Goal: Transaction & Acquisition: Download file/media

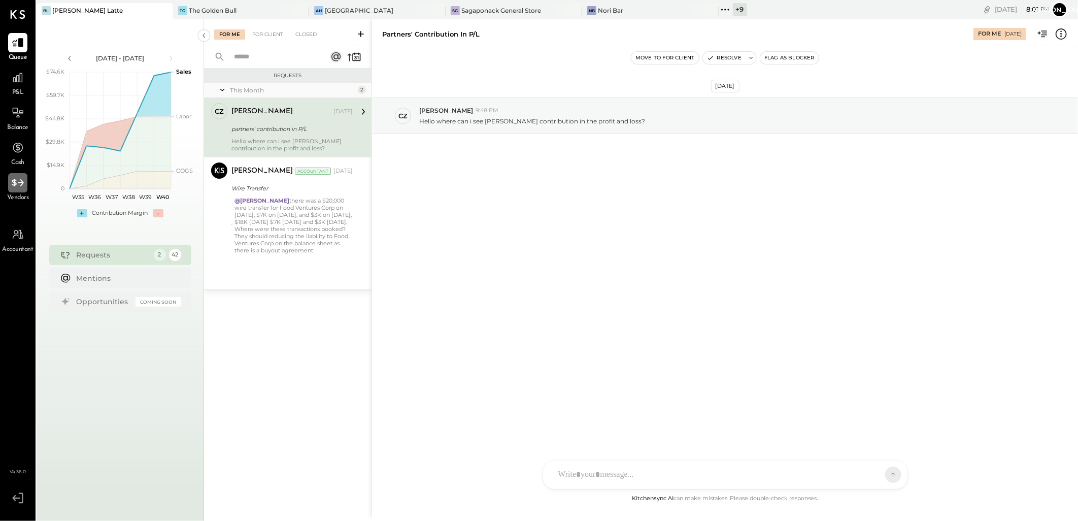
click at [11, 190] on div at bounding box center [17, 182] width 19 height 19
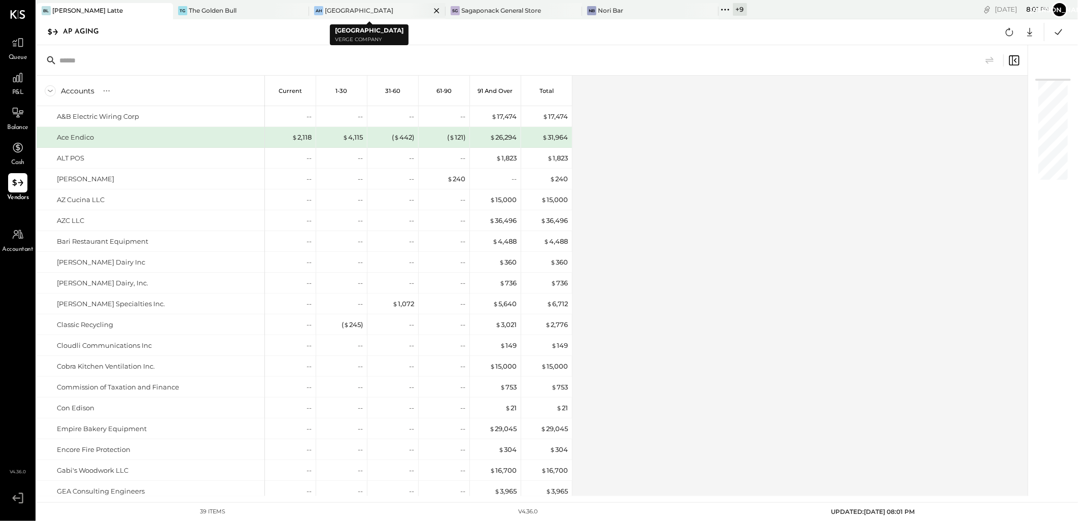
click at [430, 12] on icon at bounding box center [436, 11] width 13 height 12
click at [301, 9] on icon at bounding box center [301, 10] width 5 height 5
click at [257, 7] on div "Sagaponack General Store" at bounding box center [229, 10] width 80 height 9
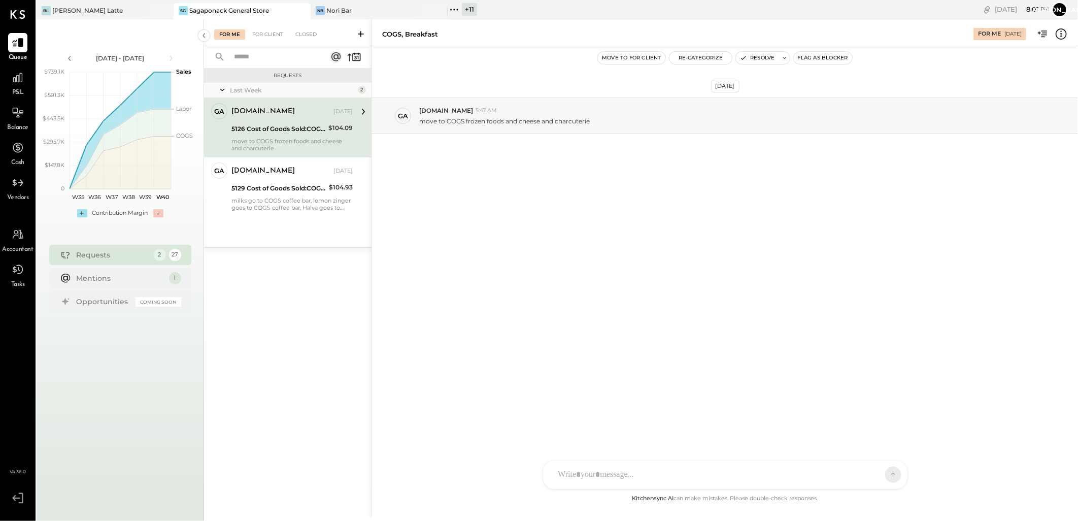
click at [18, 194] on span "Vendors" at bounding box center [18, 197] width 22 height 9
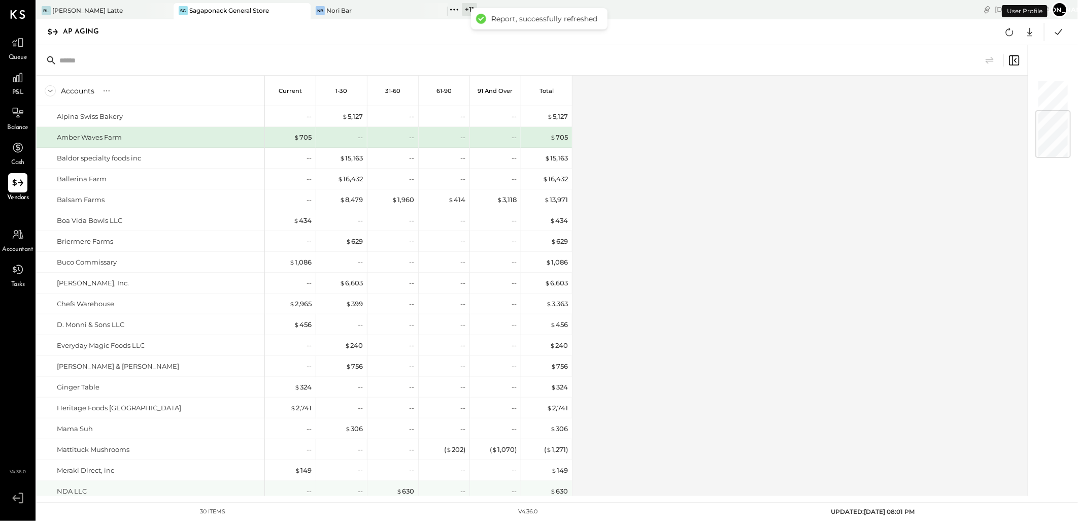
scroll to position [260, 0]
click at [1010, 28] on icon at bounding box center [1009, 31] width 13 height 13
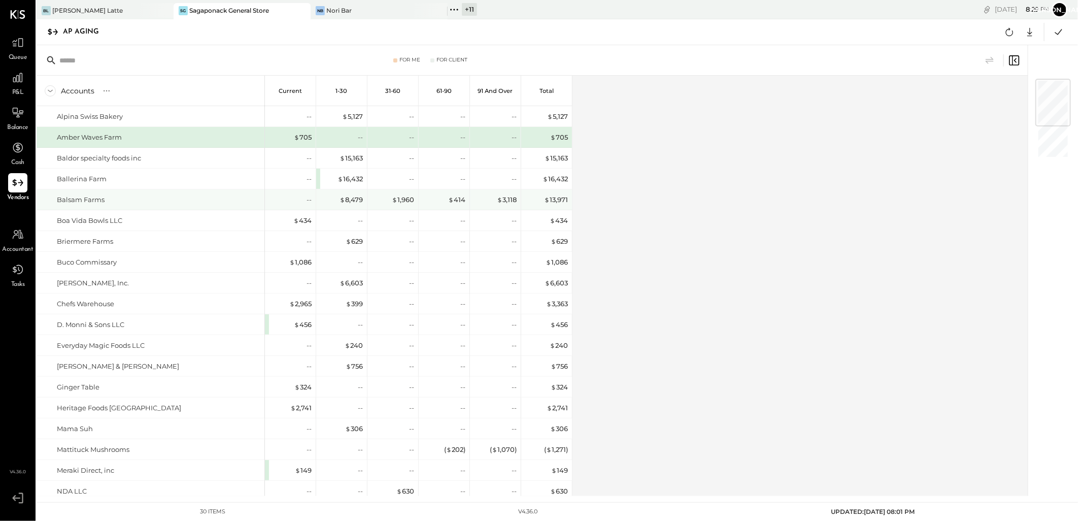
scroll to position [260, 0]
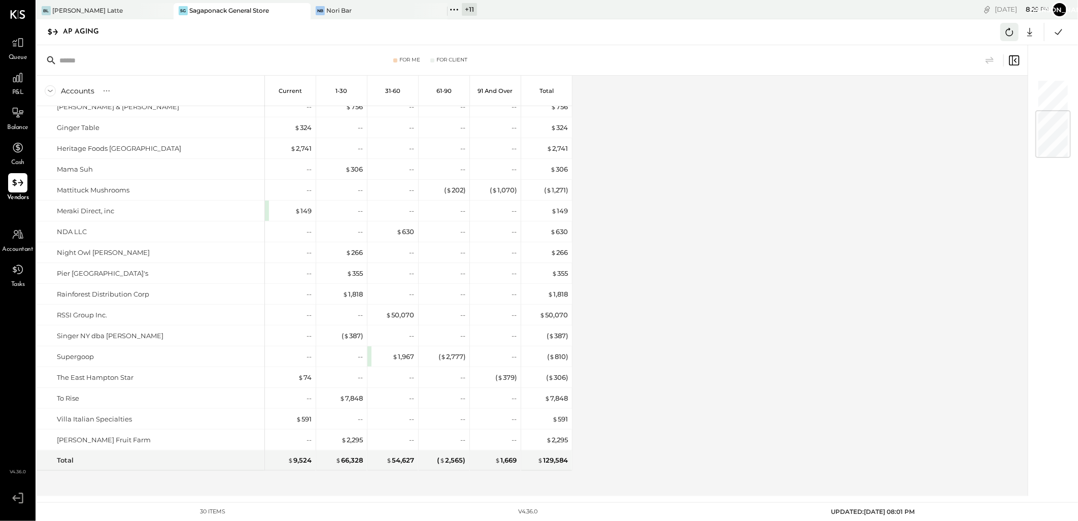
click at [1013, 32] on icon at bounding box center [1009, 31] width 13 height 13
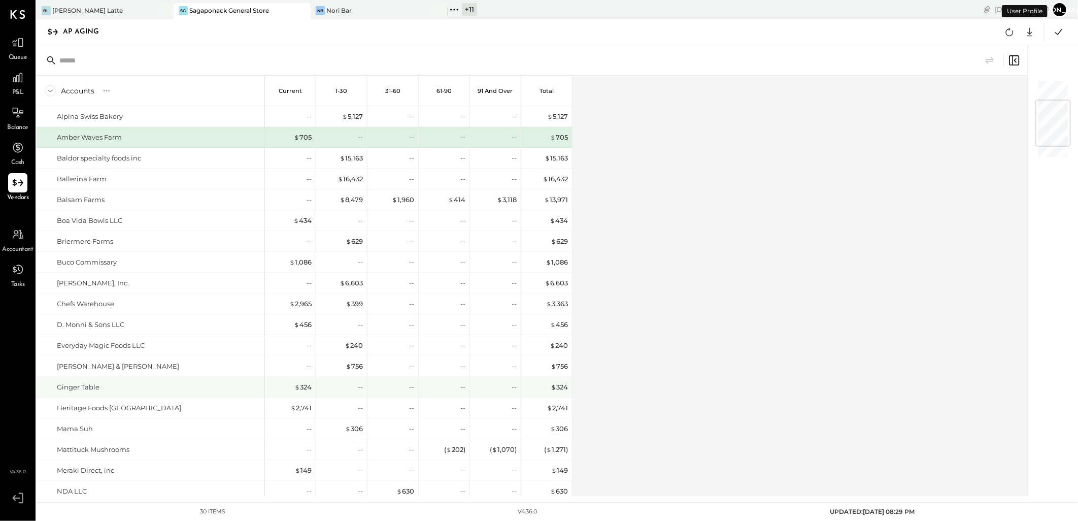
scroll to position [260, 0]
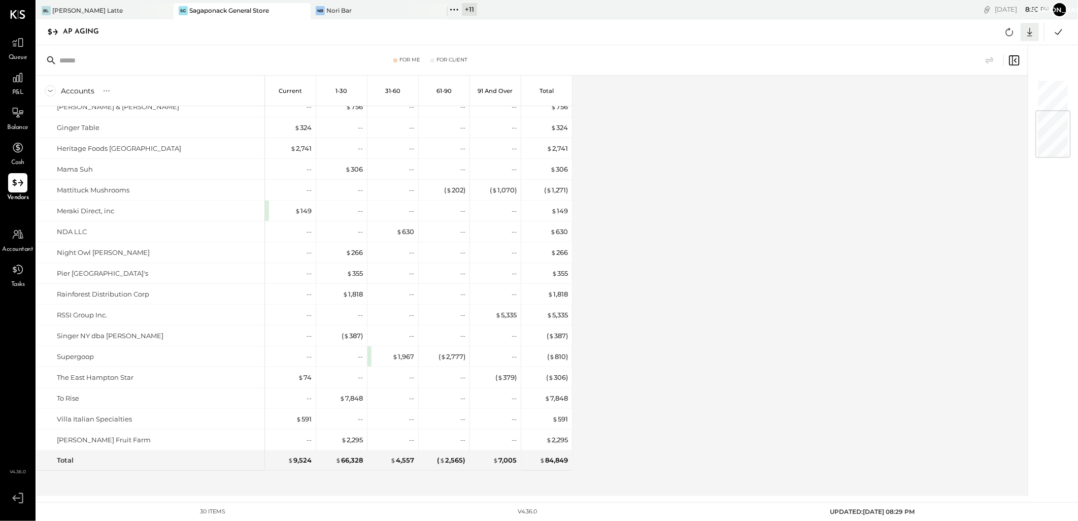
click at [1029, 31] on icon at bounding box center [1029, 31] width 13 height 13
click at [981, 46] on link "CSV" at bounding box center [998, 48] width 81 height 21
